Goal: Find specific page/section: Find specific page/section

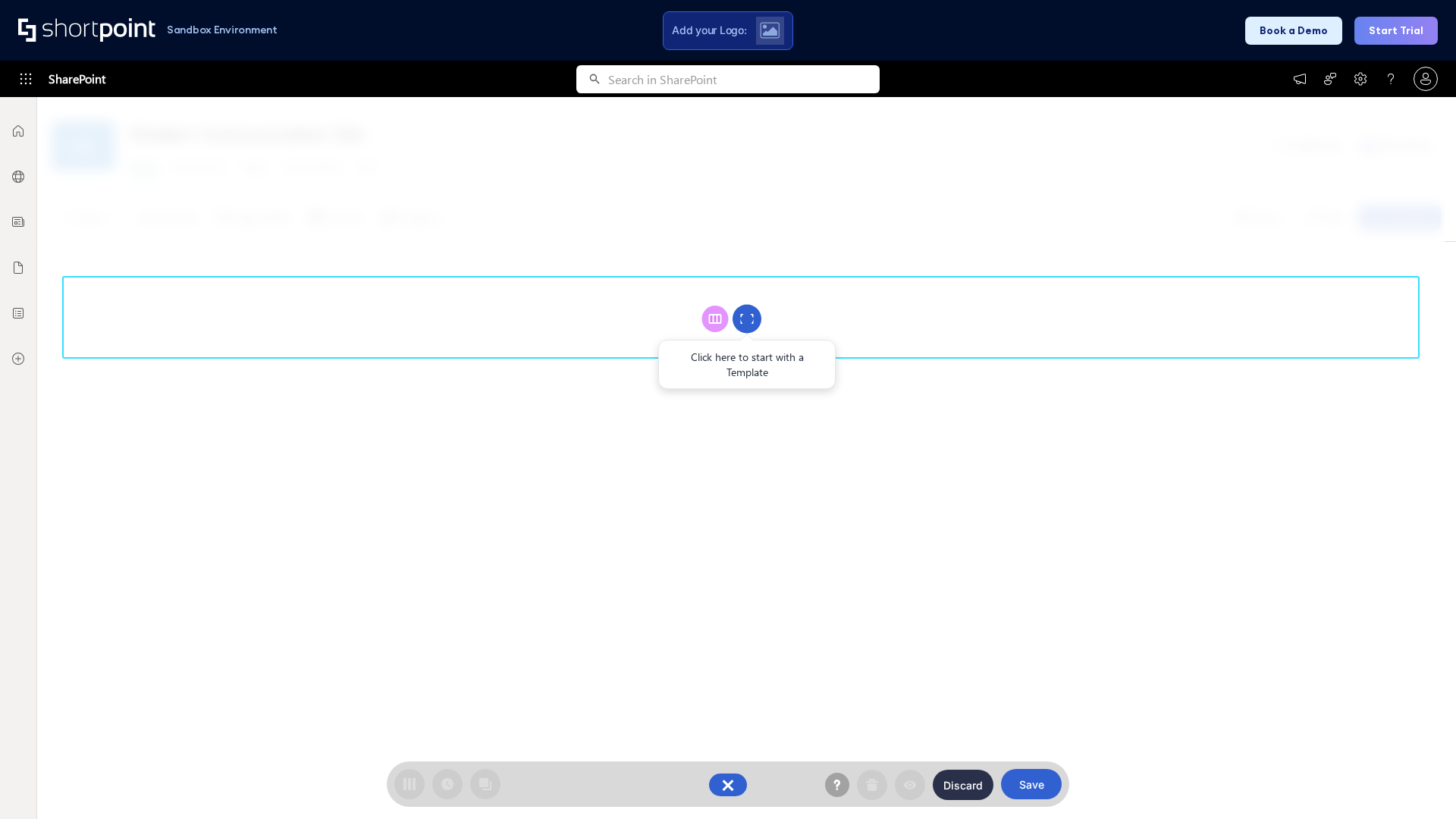
click at [747, 318] on circle at bounding box center [746, 319] width 29 height 29
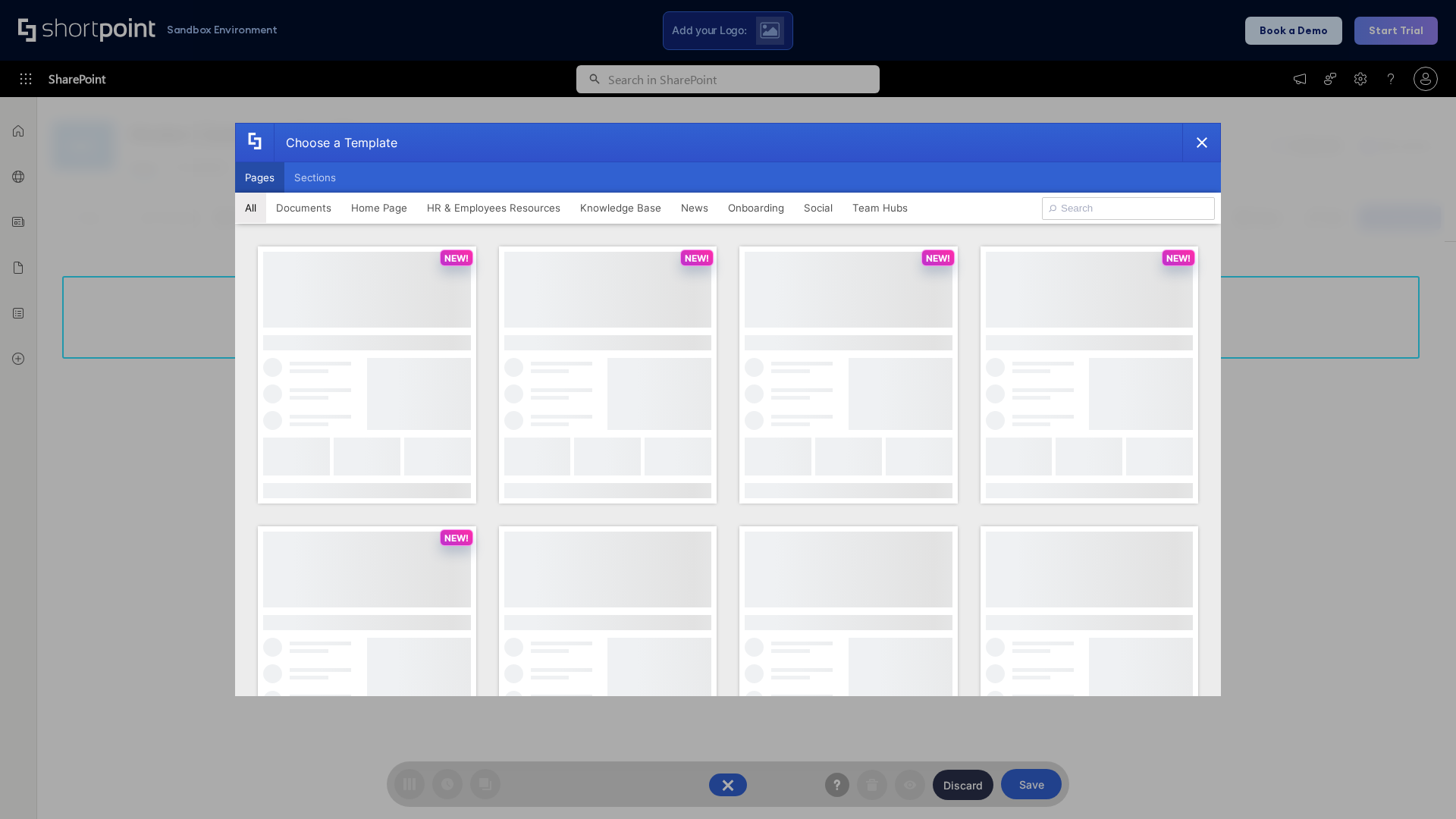
click at [259, 178] on button "Pages" at bounding box center [259, 177] width 49 height 30
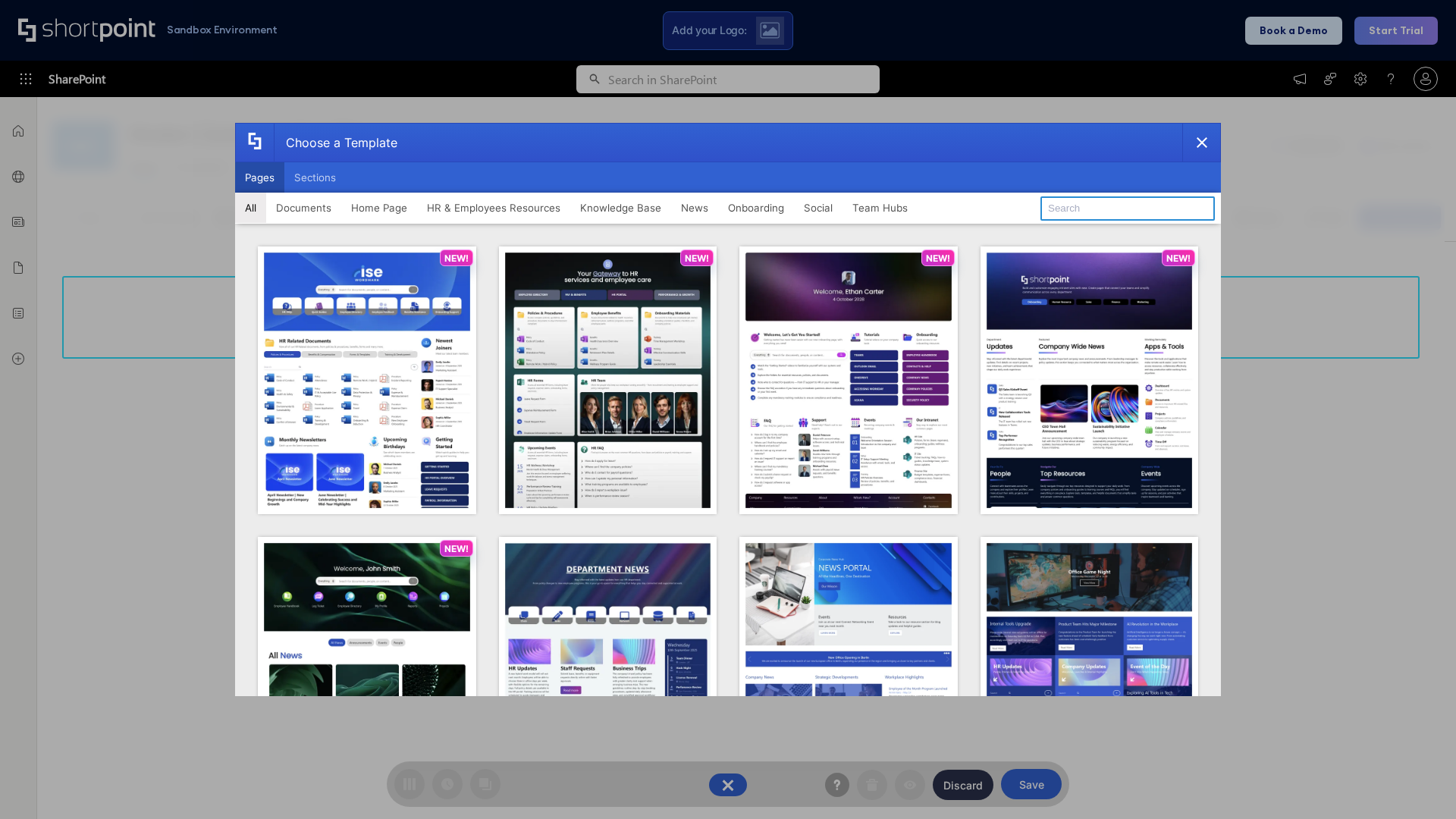
type input "Intranet Layout 3"
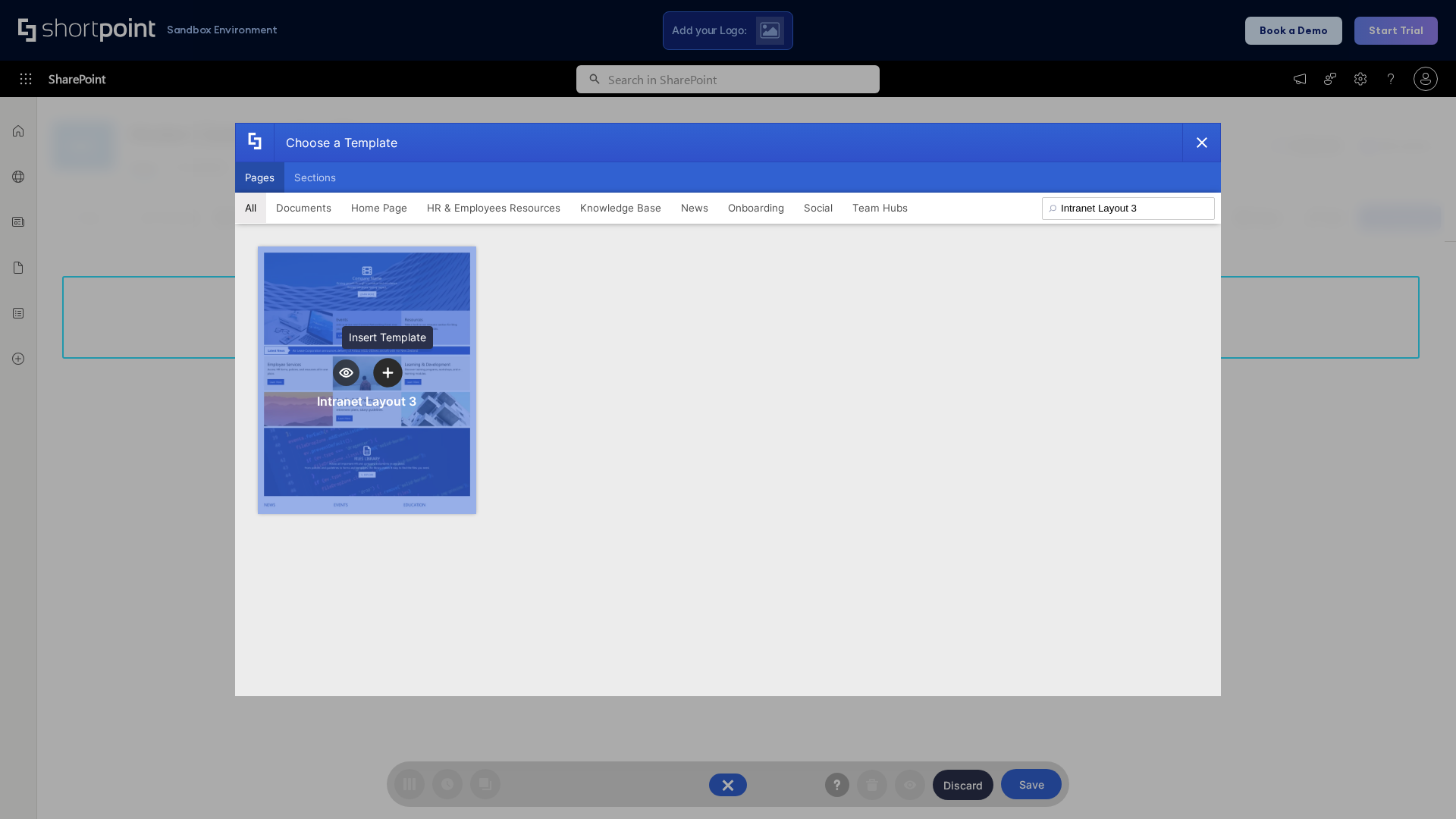
click at [387, 372] on icon "template selector" at bounding box center [387, 372] width 11 height 11
